Goal: Task Accomplishment & Management: Manage account settings

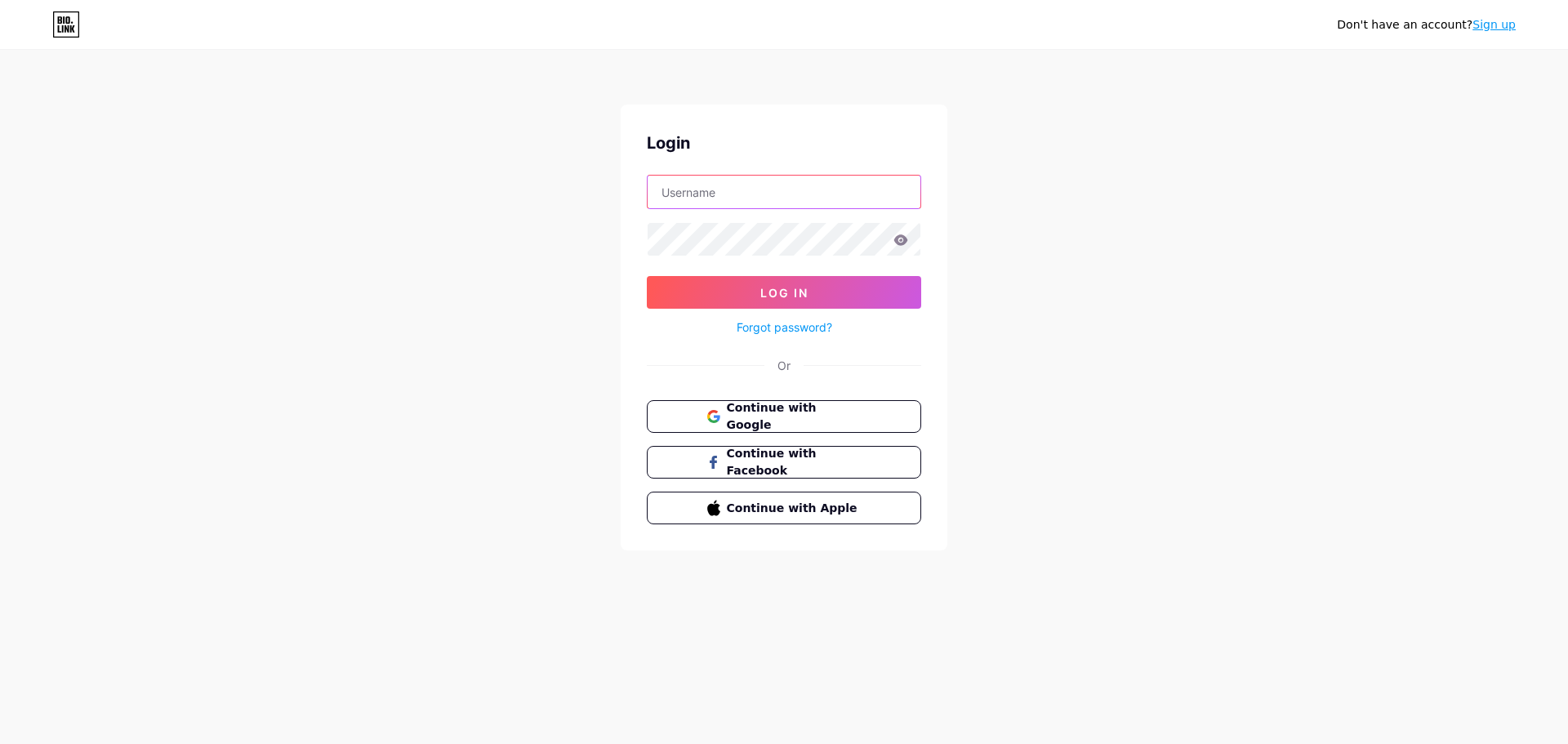
type input "[EMAIL_ADDRESS][DOMAIN_NAME]"
click at [785, 199] on input "[EMAIL_ADDRESS][DOMAIN_NAME]" at bounding box center [784, 192] width 273 height 32
click at [958, 218] on div "Don't have an account? Sign up Login [EMAIL_ADDRESS][DOMAIN_NAME] Log In Forgot…" at bounding box center [784, 301] width 1568 height 603
click at [836, 289] on button "Log In" at bounding box center [784, 292] width 275 height 32
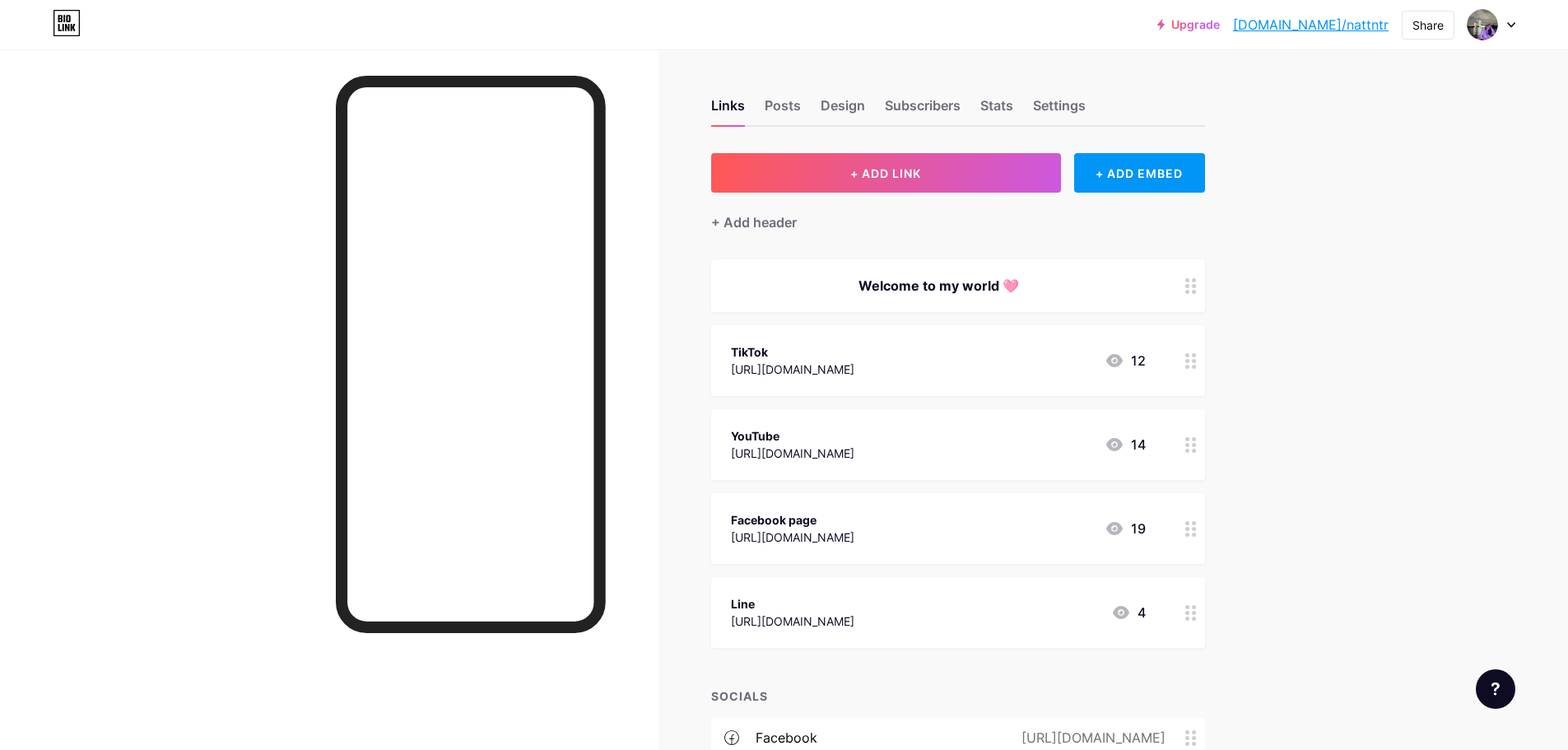
click at [1350, 19] on link "[DOMAIN_NAME]/nattntr" at bounding box center [1310, 25] width 155 height 19
click at [1505, 17] on div at bounding box center [1491, 25] width 48 height 30
drag, startPoint x: 1455, startPoint y: 107, endPoint x: 1450, endPoint y: 155, distance: 48.3
click at [1456, 120] on div "[DOMAIN_NAME]/nattntr" at bounding box center [1419, 114] width 122 height 13
click at [1482, 28] on img at bounding box center [1482, 25] width 26 height 26
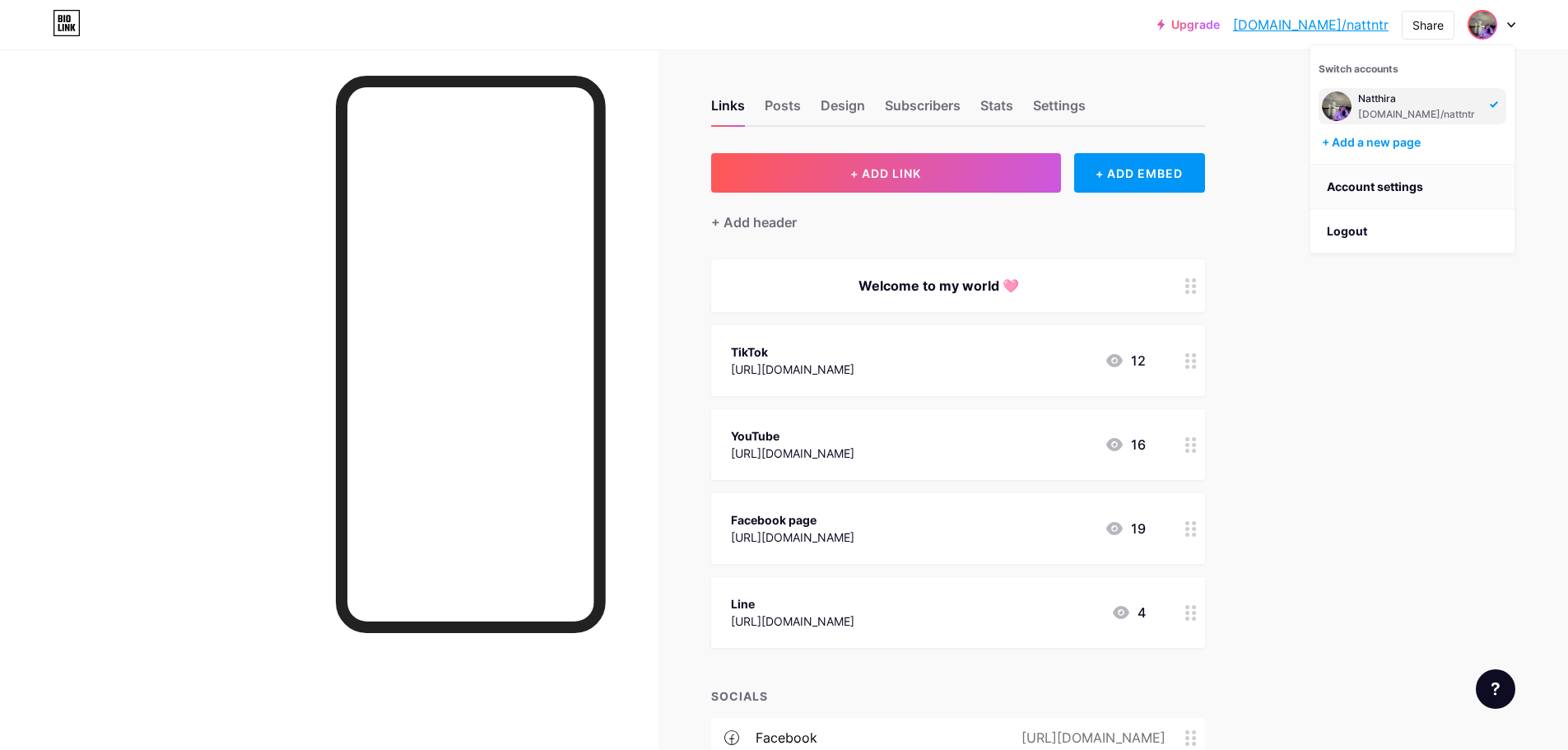
click at [1367, 191] on link "Account settings" at bounding box center [1412, 187] width 204 height 44
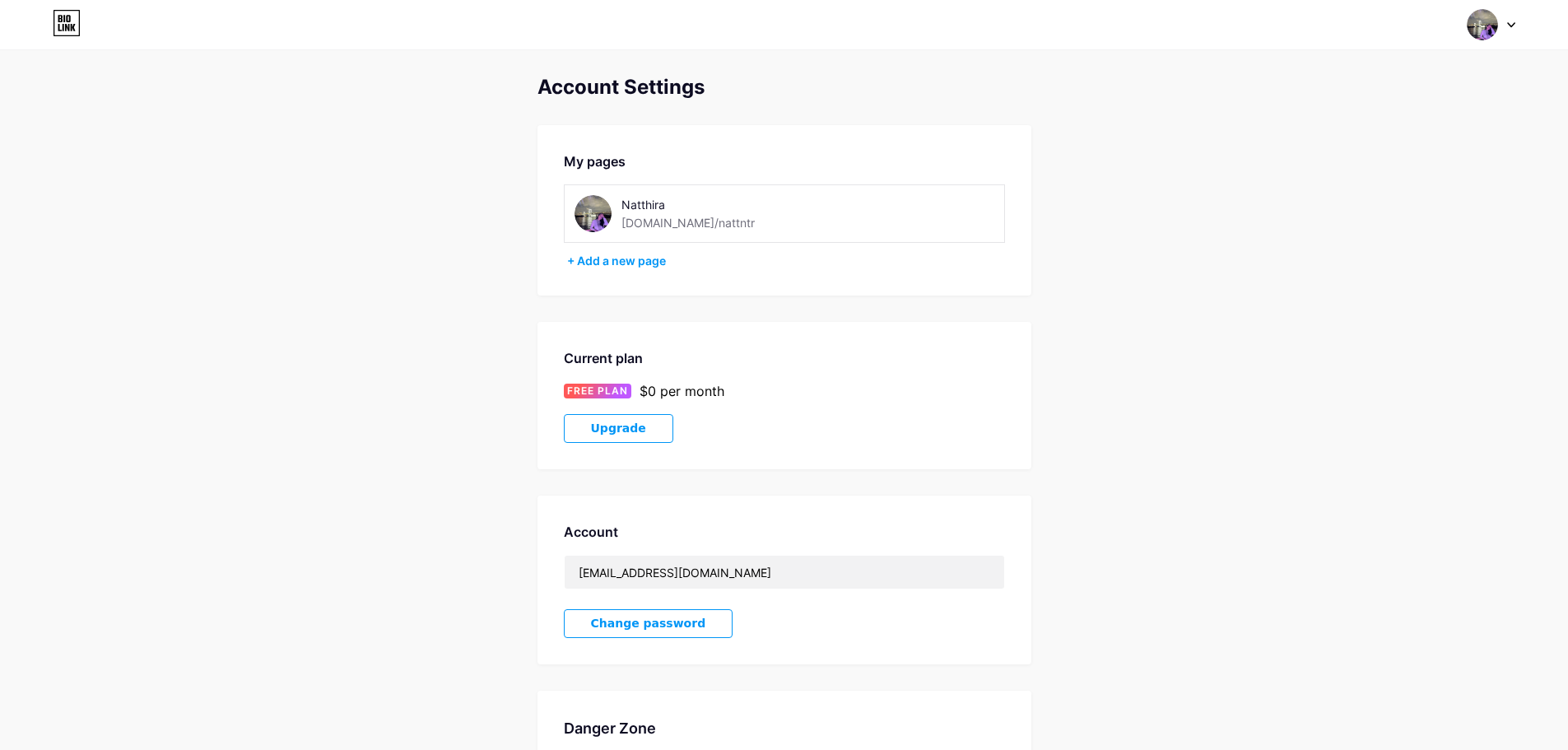
click at [804, 223] on div "Natthira [DOMAIN_NAME]/nattntr" at bounding box center [714, 214] width 280 height 37
click at [685, 222] on div "[DOMAIN_NAME]/nattntr" at bounding box center [688, 223] width 133 height 18
click at [714, 226] on div "Natthira [DOMAIN_NAME]/nattntr" at bounding box center [710, 214] width 177 height 37
click at [695, 221] on div "[DOMAIN_NAME]/nattntr" at bounding box center [688, 223] width 133 height 18
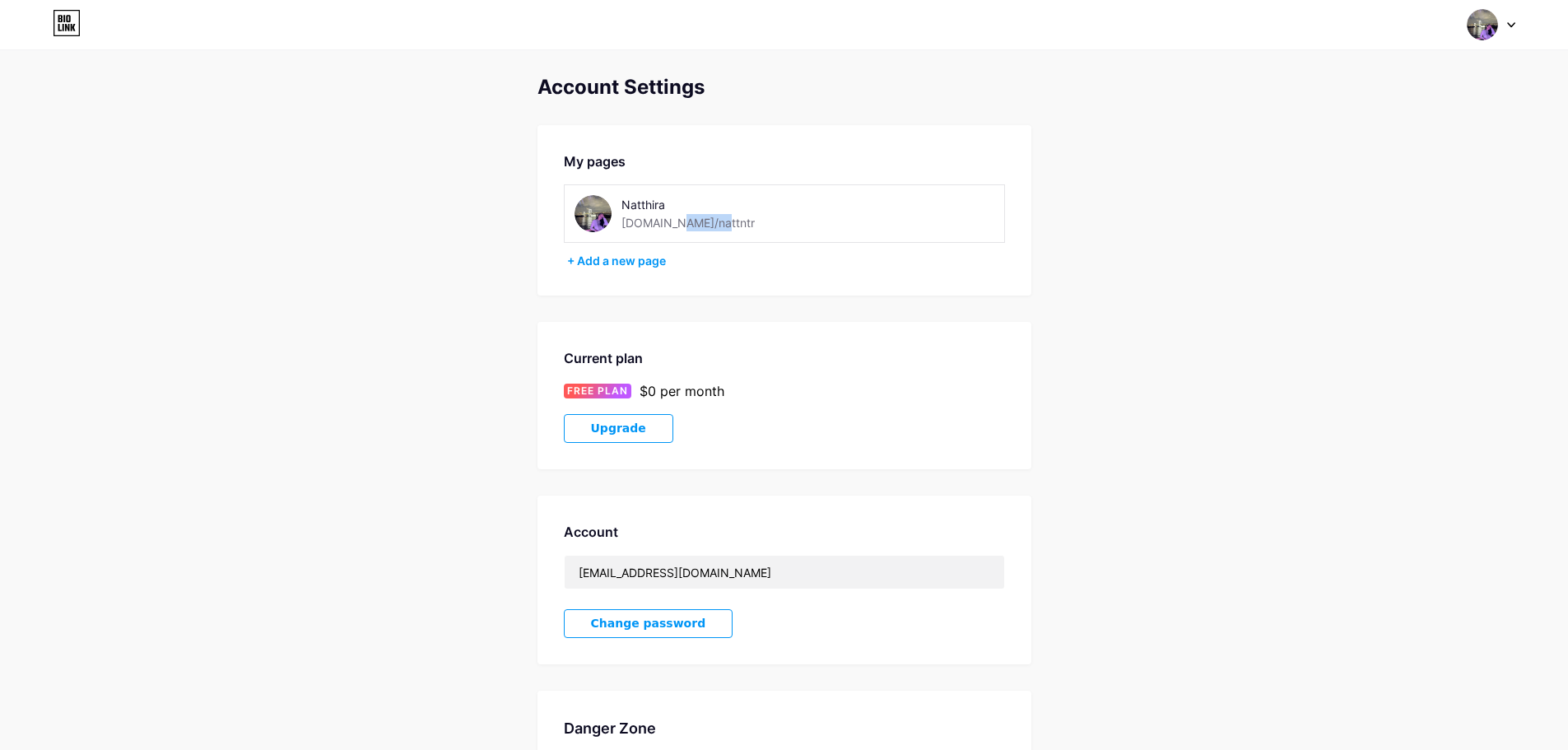
click at [690, 221] on div "[DOMAIN_NAME]/nattntr" at bounding box center [688, 223] width 133 height 18
click at [711, 221] on div "Natthira [DOMAIN_NAME]/nattntr" at bounding box center [710, 214] width 177 height 37
click at [646, 265] on div "+ Add a new page" at bounding box center [786, 261] width 438 height 17
click at [755, 205] on div "Natthira [DOMAIN_NAME]/nattntr" at bounding box center [714, 214] width 280 height 37
click at [623, 215] on div "[DOMAIN_NAME]/nattntr" at bounding box center [688, 223] width 133 height 18
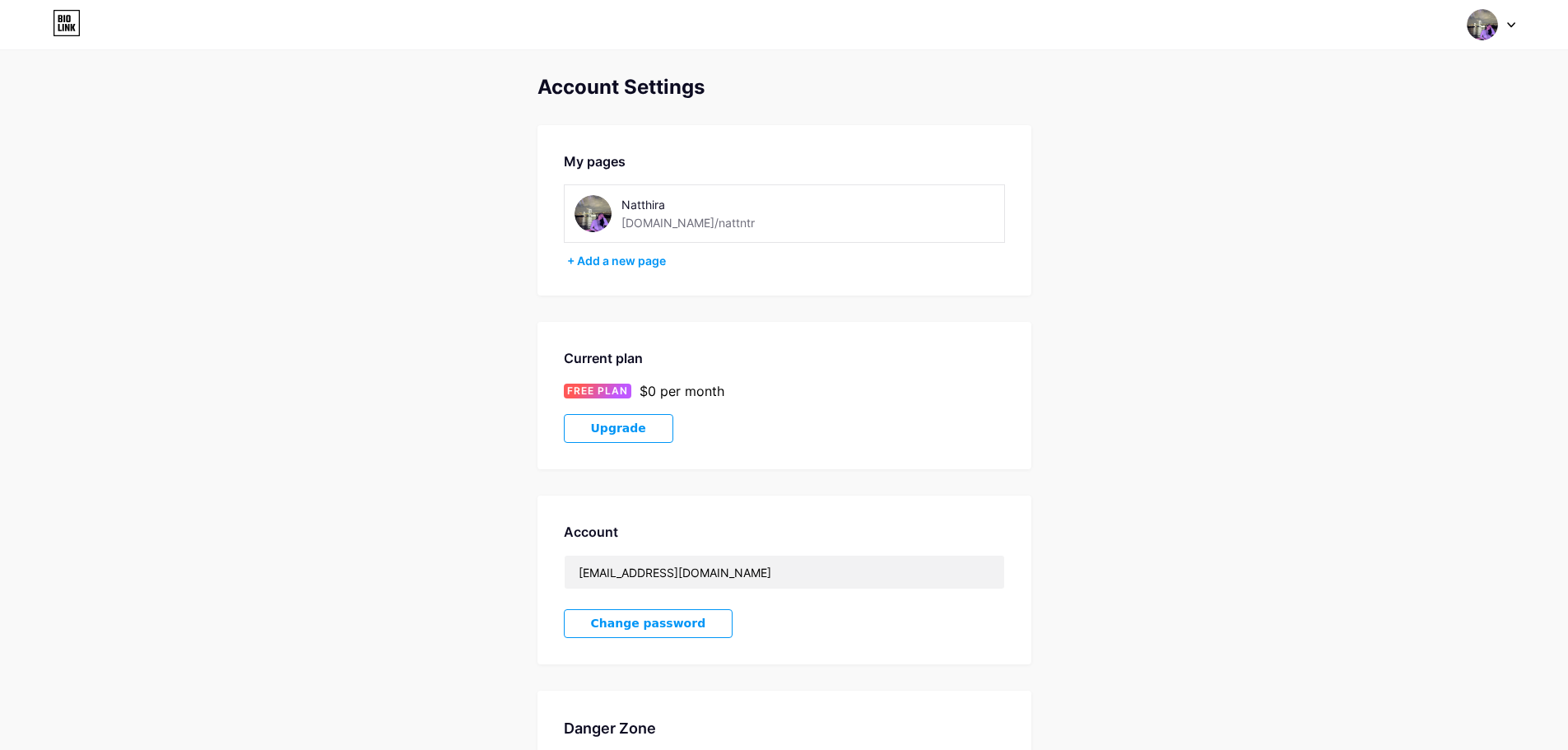
click at [670, 228] on div "[DOMAIN_NAME]/nattntr" at bounding box center [688, 223] width 133 height 18
click at [702, 224] on div "Natthira [DOMAIN_NAME]/nattntr" at bounding box center [710, 214] width 177 height 37
click at [685, 224] on div "[DOMAIN_NAME]/nattntr" at bounding box center [688, 223] width 133 height 18
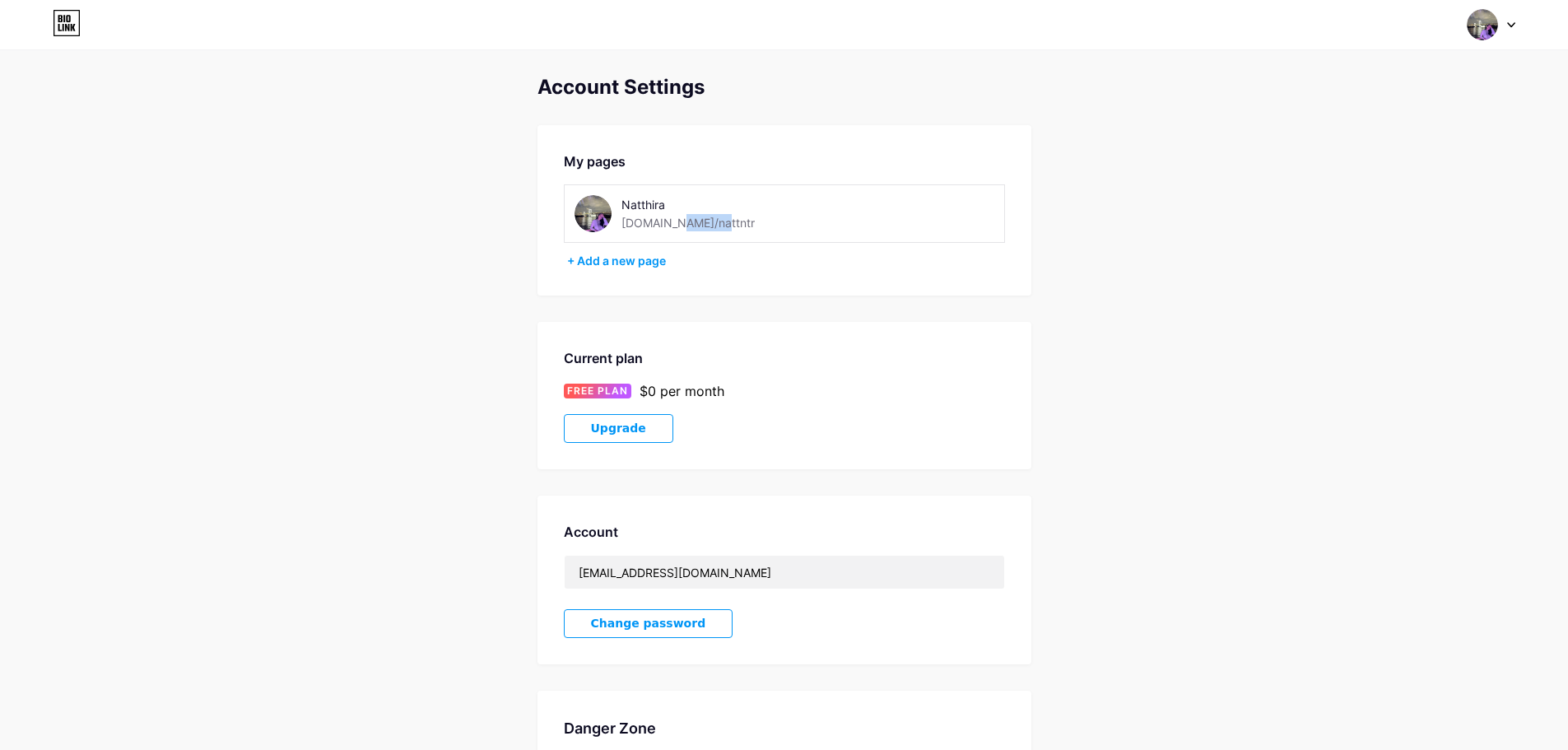
click at [1492, 32] on img at bounding box center [1482, 24] width 31 height 31
click at [1340, 192] on link "Dashboard" at bounding box center [1412, 187] width 204 height 44
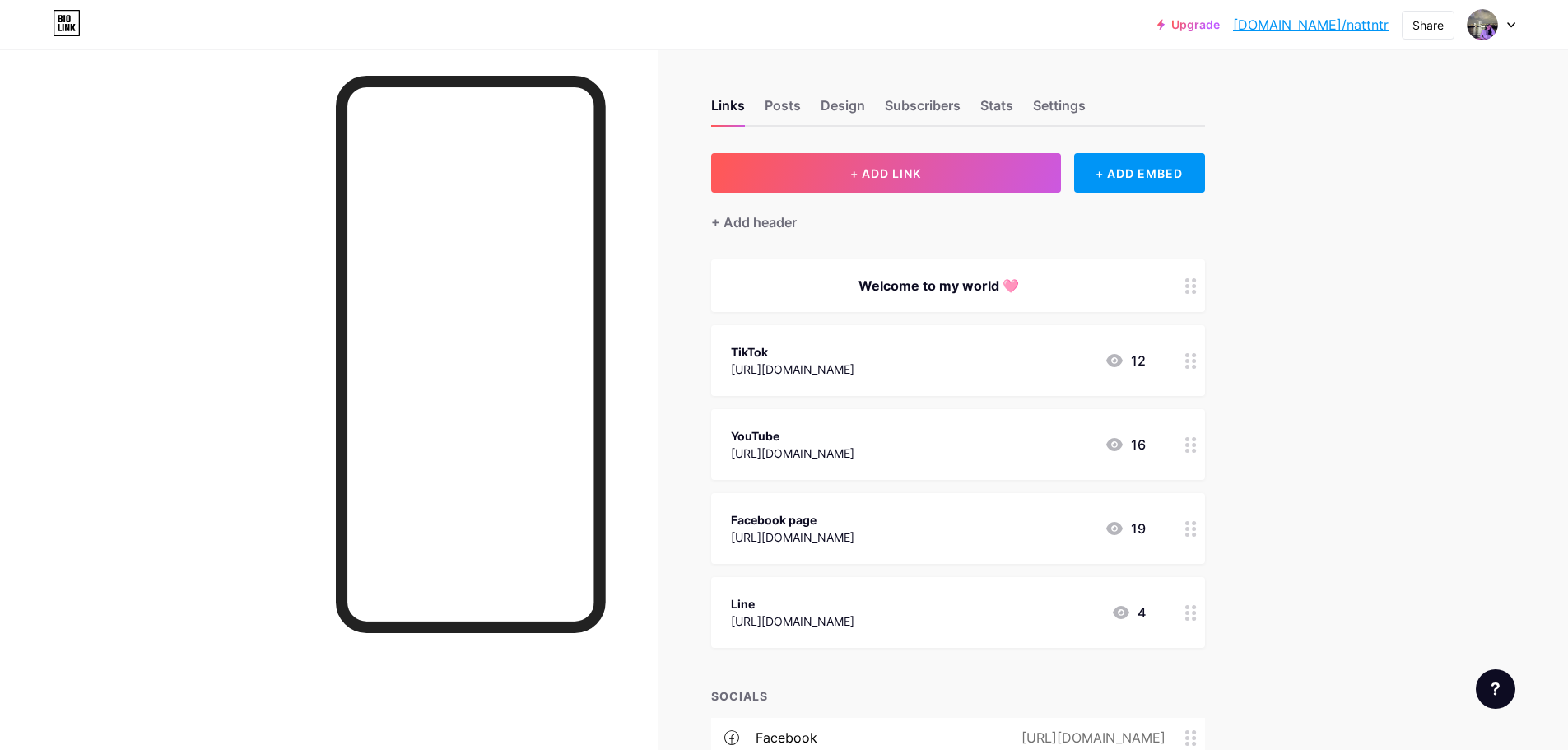
click at [786, 94] on div "Links Posts Design Subscribers Stats Settings" at bounding box center [959, 97] width 494 height 57
click at [784, 102] on div "Posts" at bounding box center [782, 110] width 36 height 30
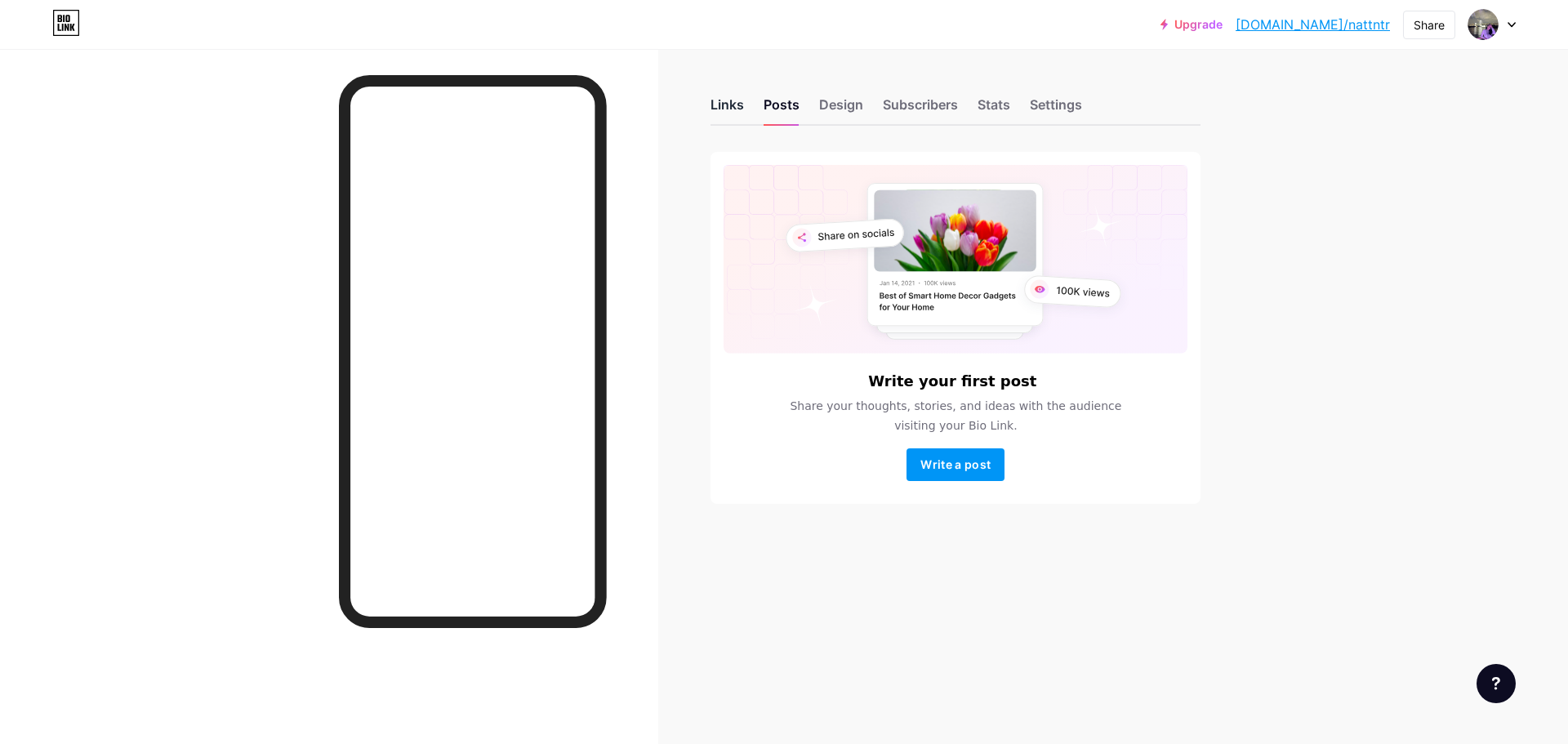
click at [732, 105] on div "Links" at bounding box center [727, 109] width 33 height 30
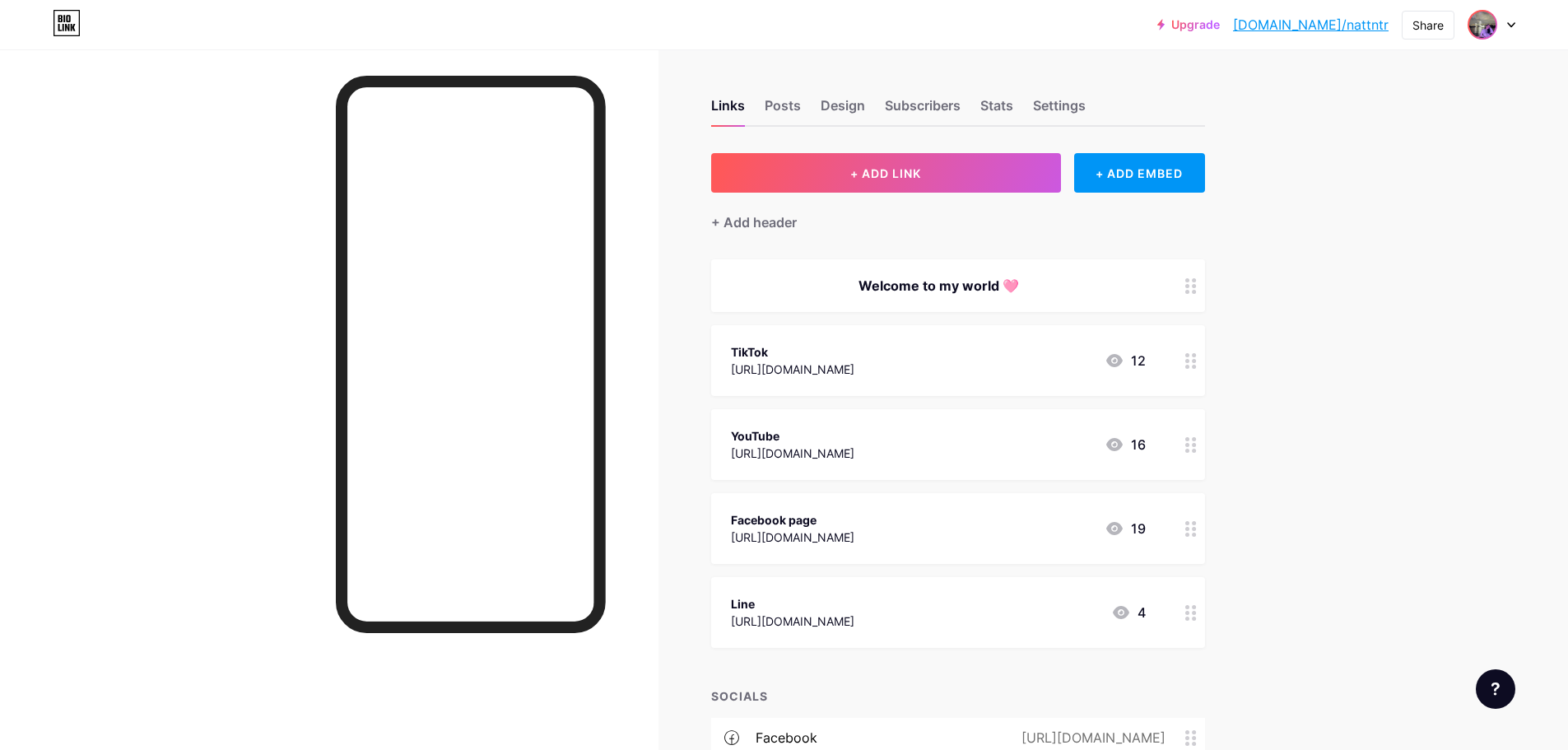
click at [1479, 23] on img at bounding box center [1482, 25] width 26 height 26
click at [1363, 186] on link "Account settings" at bounding box center [1412, 187] width 204 height 44
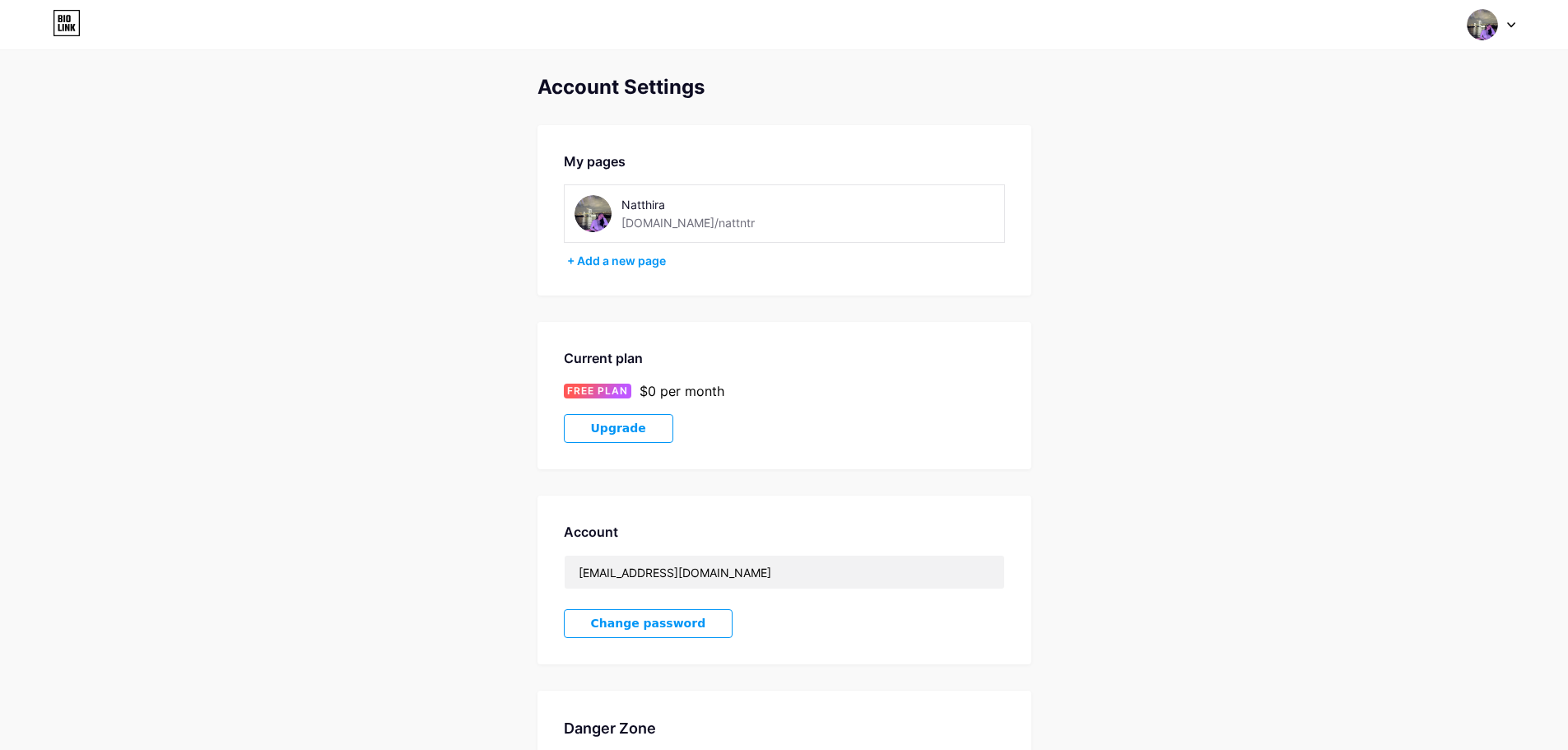
click at [671, 199] on div "Natthira" at bounding box center [710, 205] width 177 height 18
click at [653, 204] on div "Natthira" at bounding box center [710, 205] width 177 height 18
click at [690, 204] on div "Natthira" at bounding box center [710, 205] width 177 height 18
click at [1491, 31] on img at bounding box center [1482, 24] width 31 height 31
click at [703, 227] on div "Natthira [DOMAIN_NAME]/nattntr" at bounding box center [710, 214] width 177 height 37
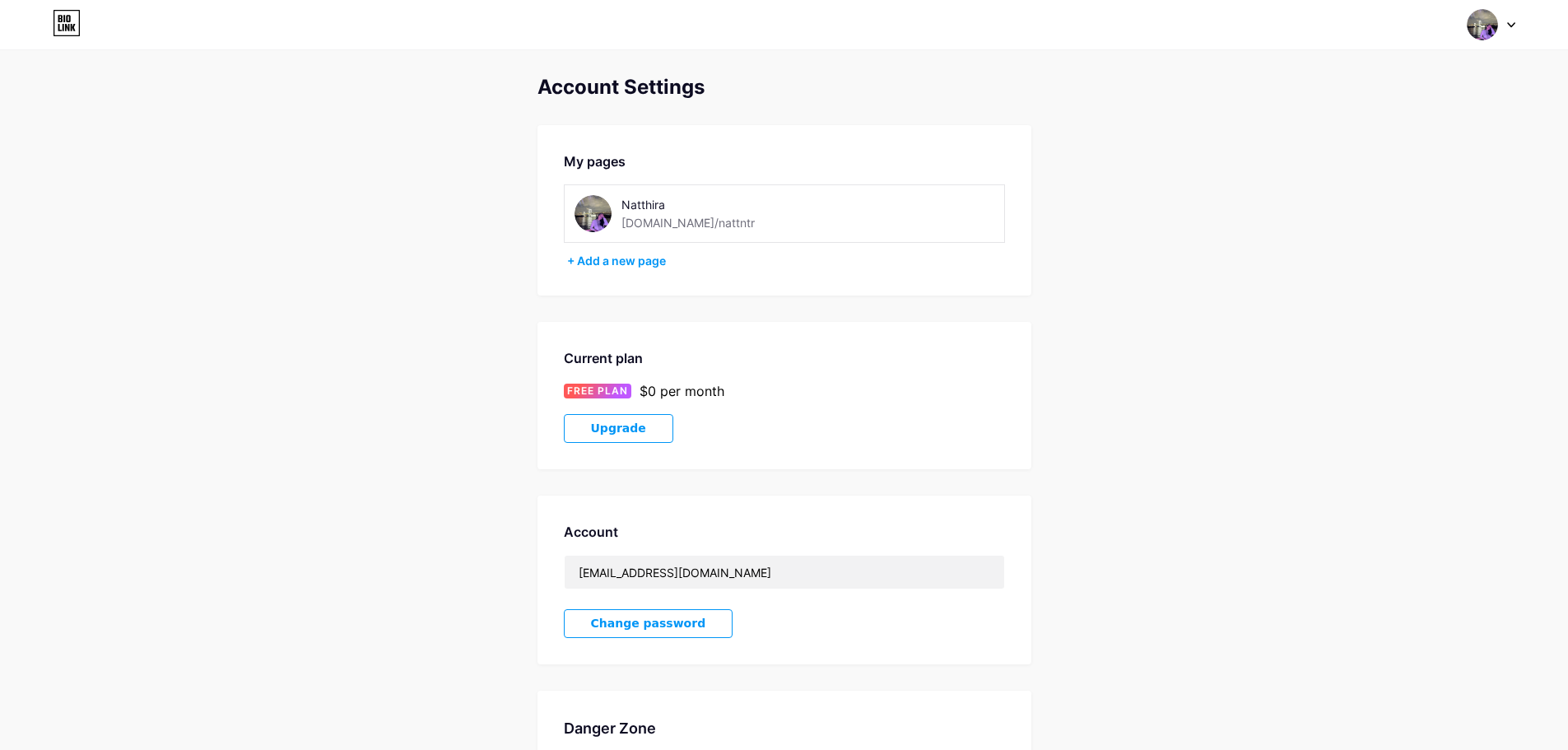
click at [703, 227] on div "Natthira [DOMAIN_NAME]/nattntr" at bounding box center [710, 214] width 177 height 37
click at [1483, 21] on img at bounding box center [1482, 24] width 31 height 31
click at [1175, 143] on div "Account Settings My pages Natthira [DOMAIN_NAME]/nattntr + Add a new page Curre…" at bounding box center [784, 465] width 1568 height 779
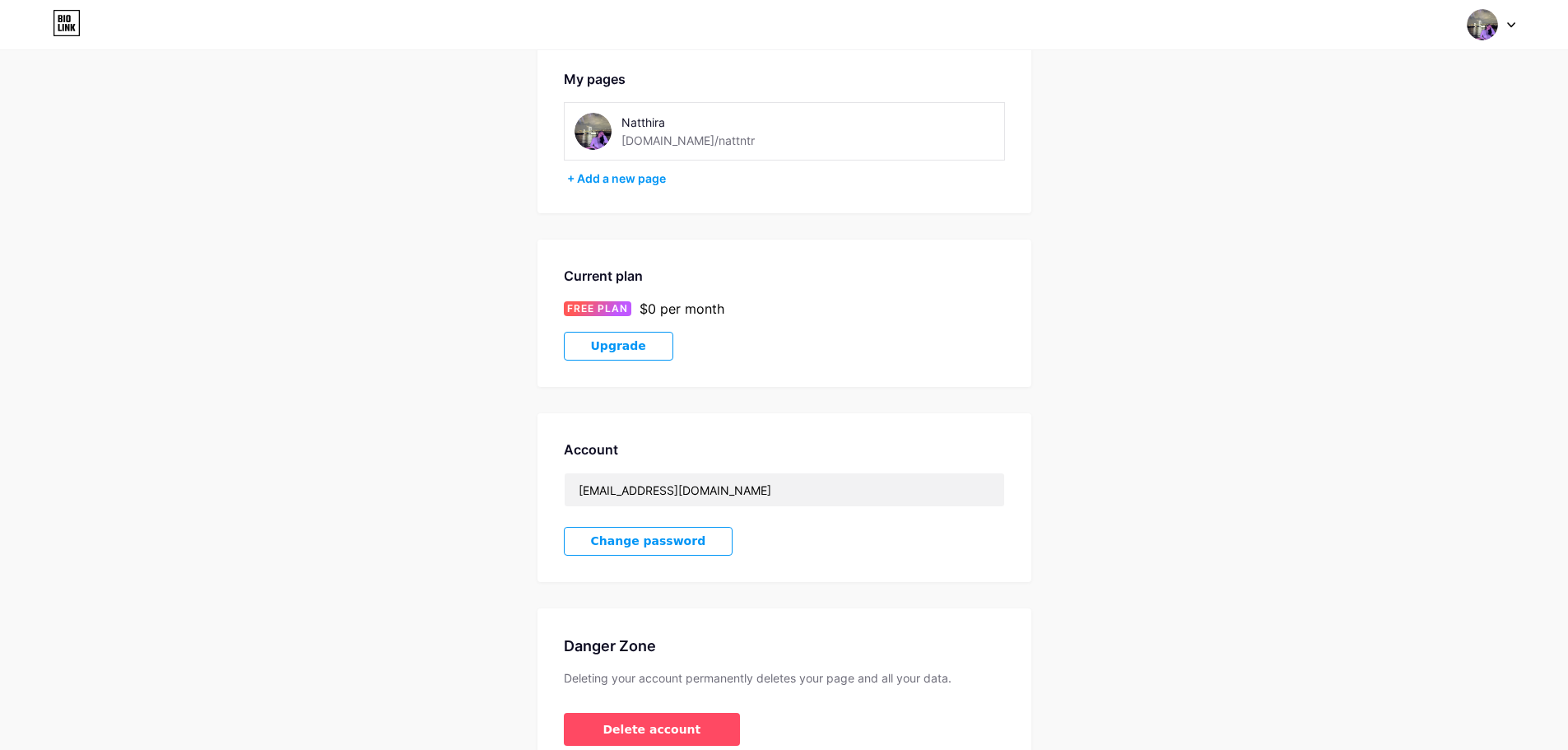
scroll to position [170, 0]
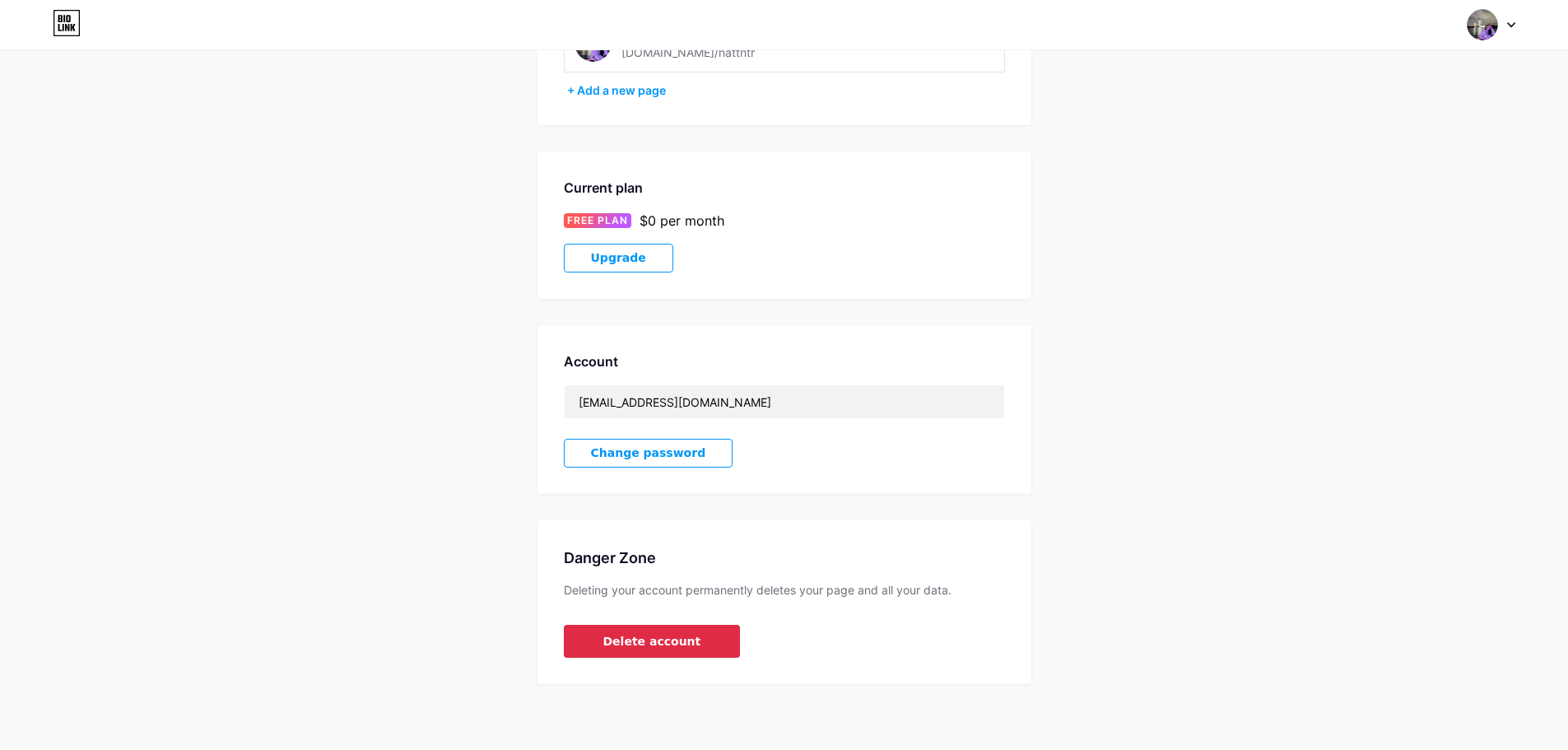
click at [640, 643] on span "Delete account" at bounding box center [652, 642] width 98 height 18
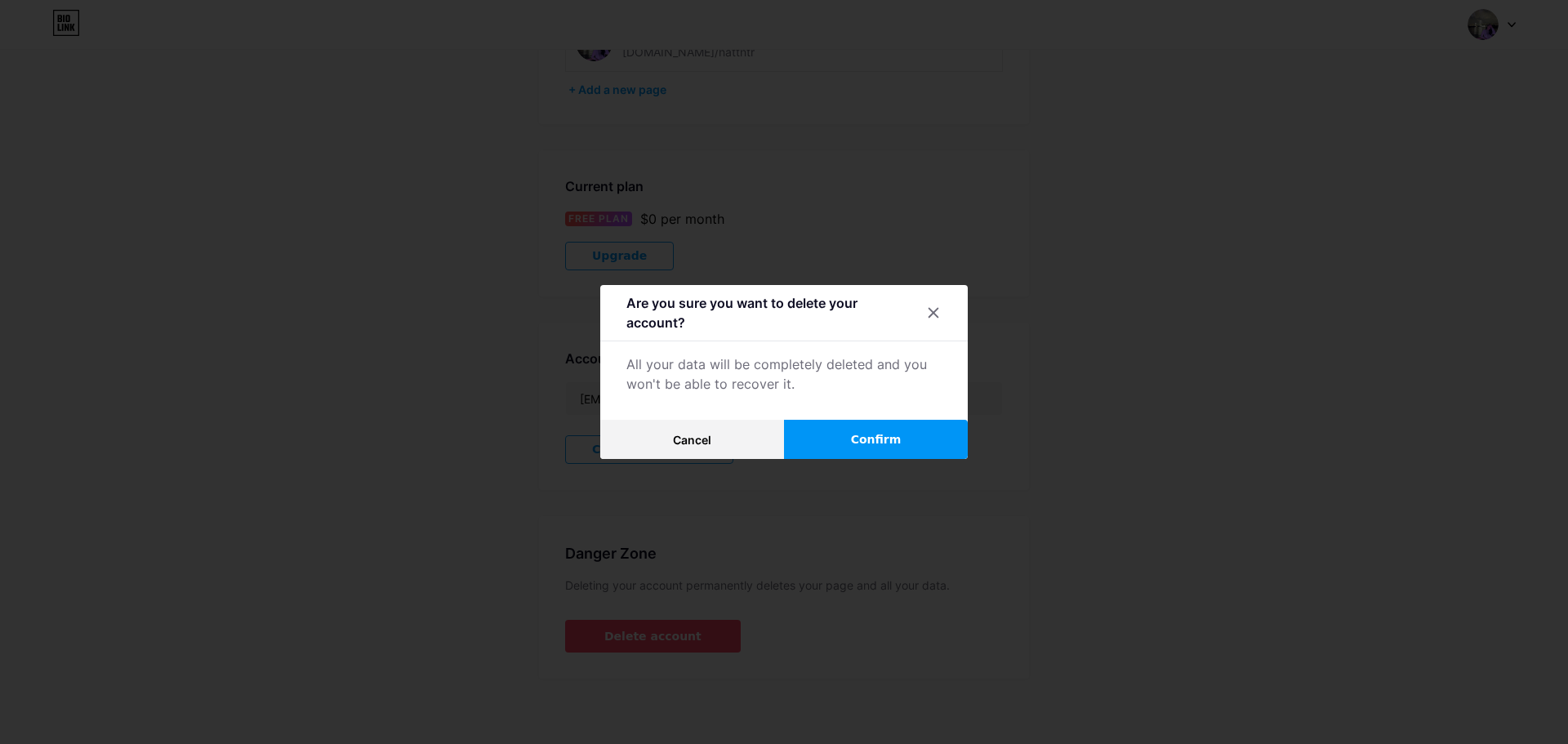
click at [837, 438] on button "Confirm" at bounding box center [876, 439] width 184 height 39
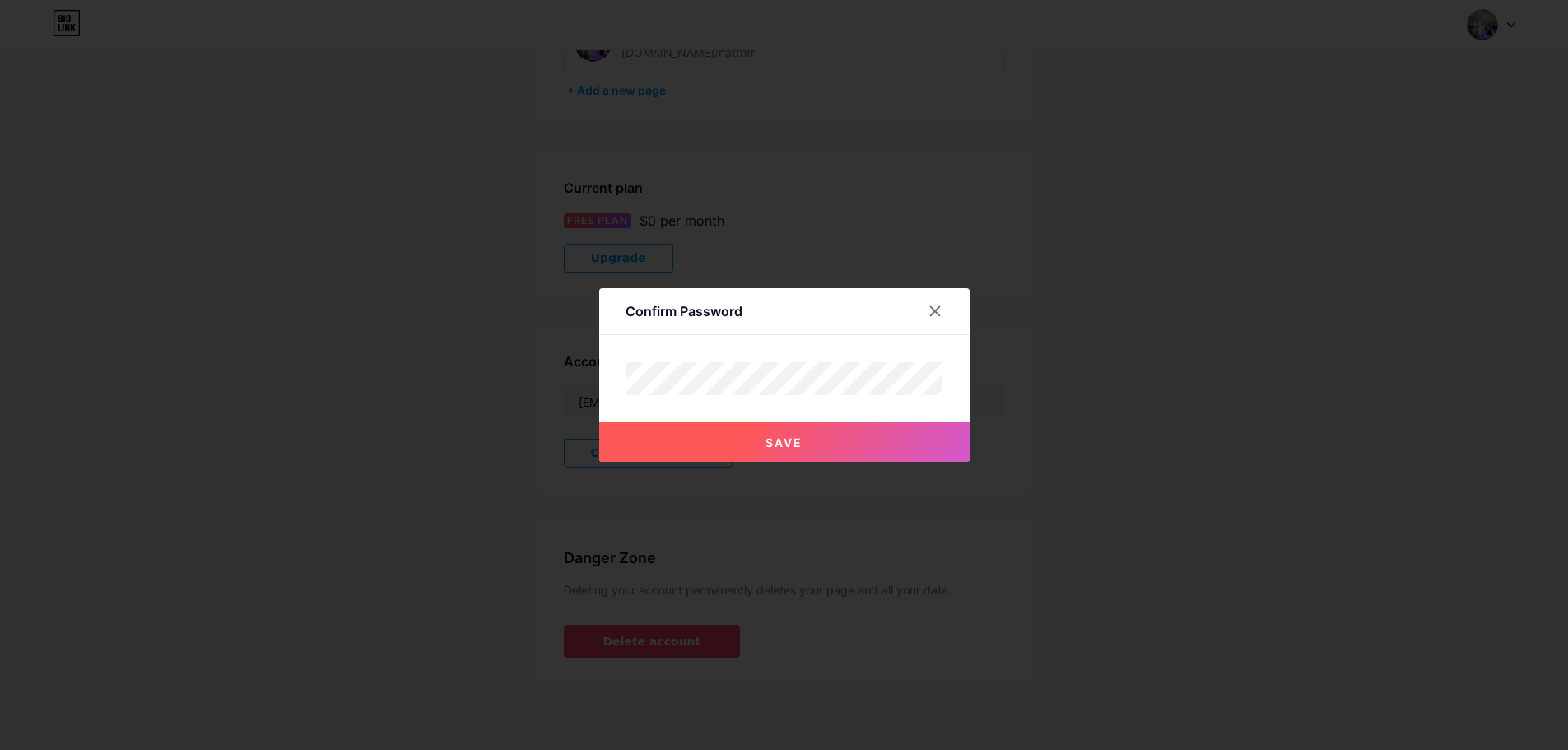
click at [812, 450] on button "Save" at bounding box center [785, 442] width 370 height 40
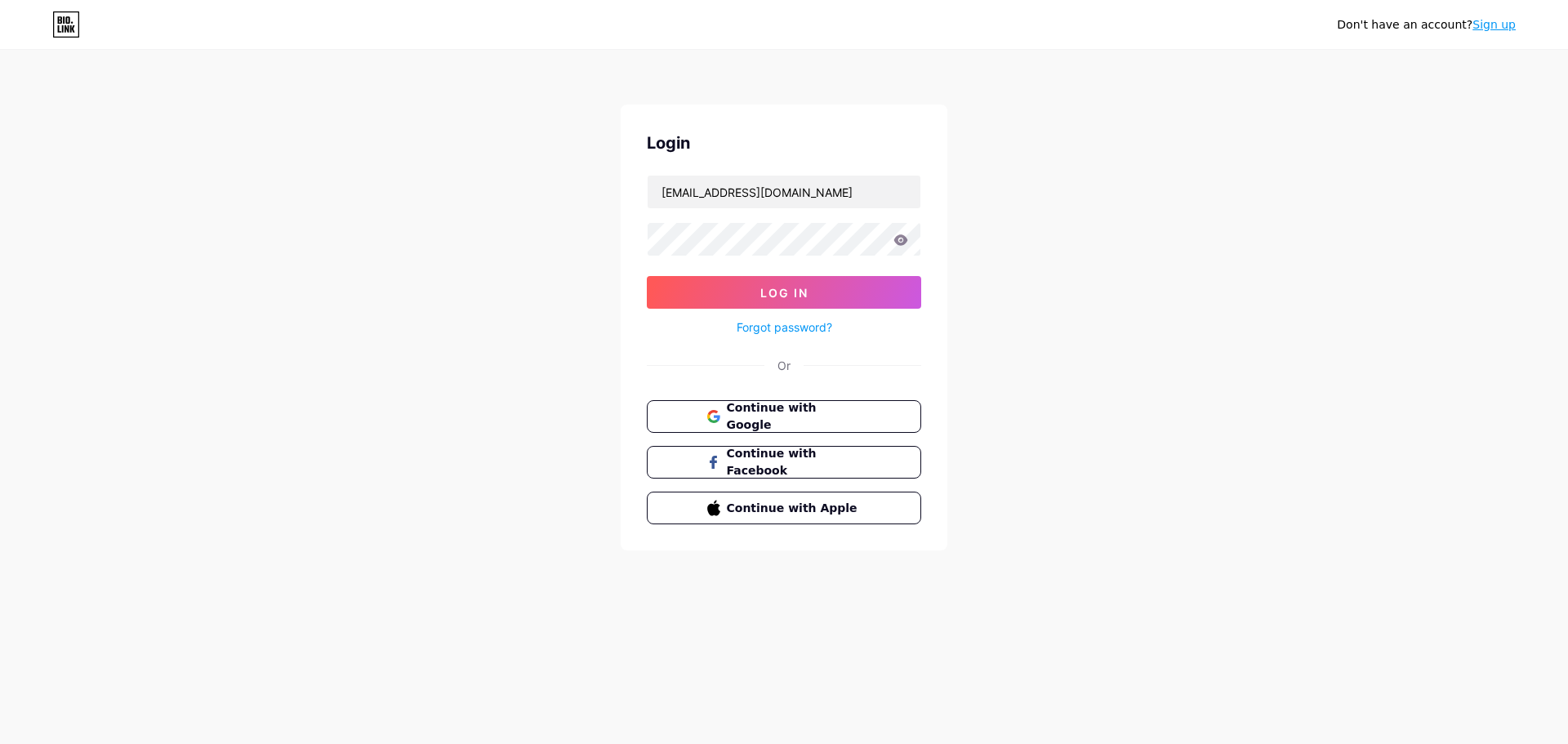
click at [1196, 418] on div "Don't have an account? Sign up Login [EMAIL_ADDRESS][DOMAIN_NAME] Log In Forgot…" at bounding box center [784, 301] width 1568 height 603
